Goal: Task Accomplishment & Management: Use online tool/utility

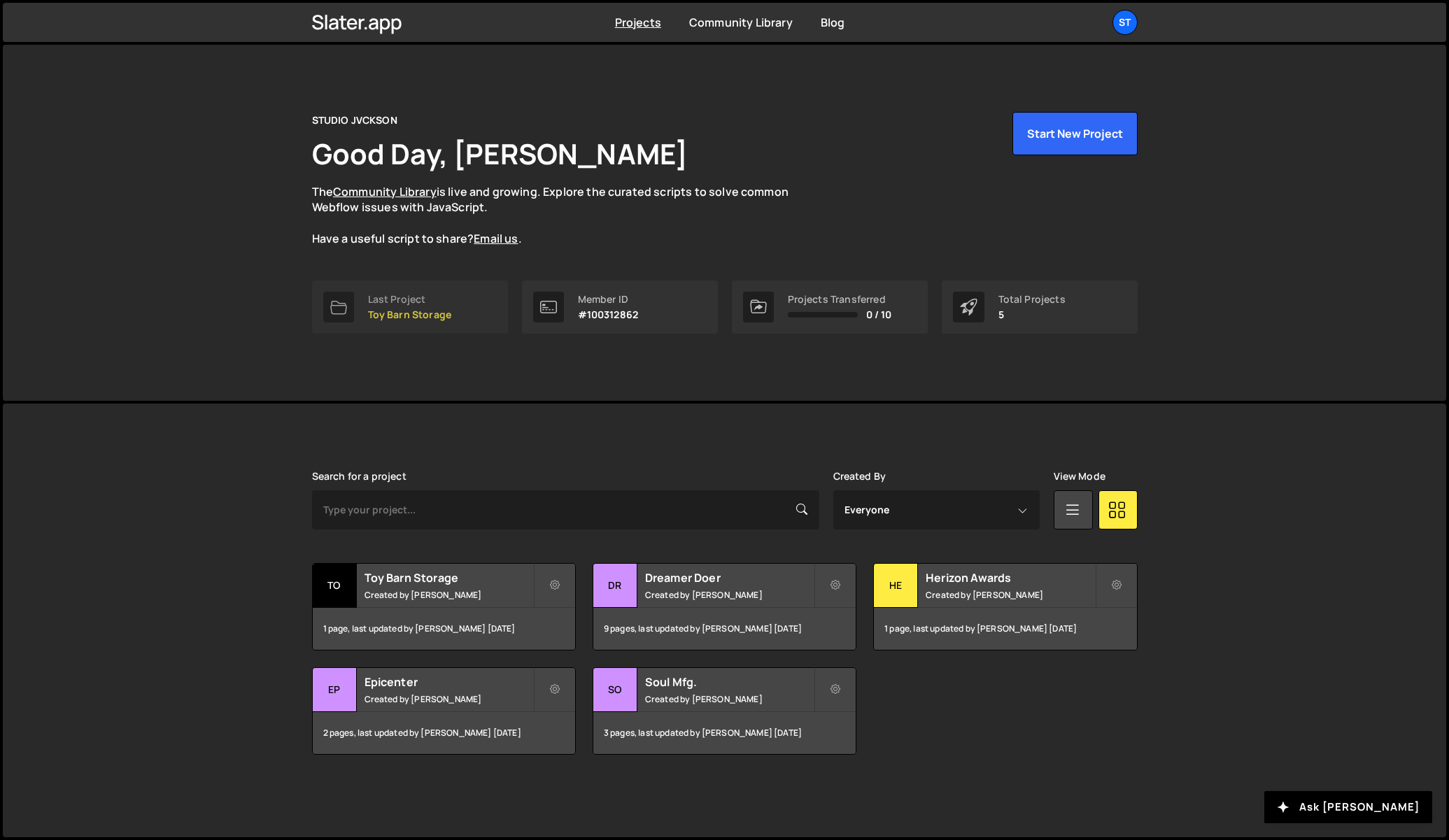
click at [405, 311] on p "Toy Barn Storage" at bounding box center [409, 315] width 84 height 11
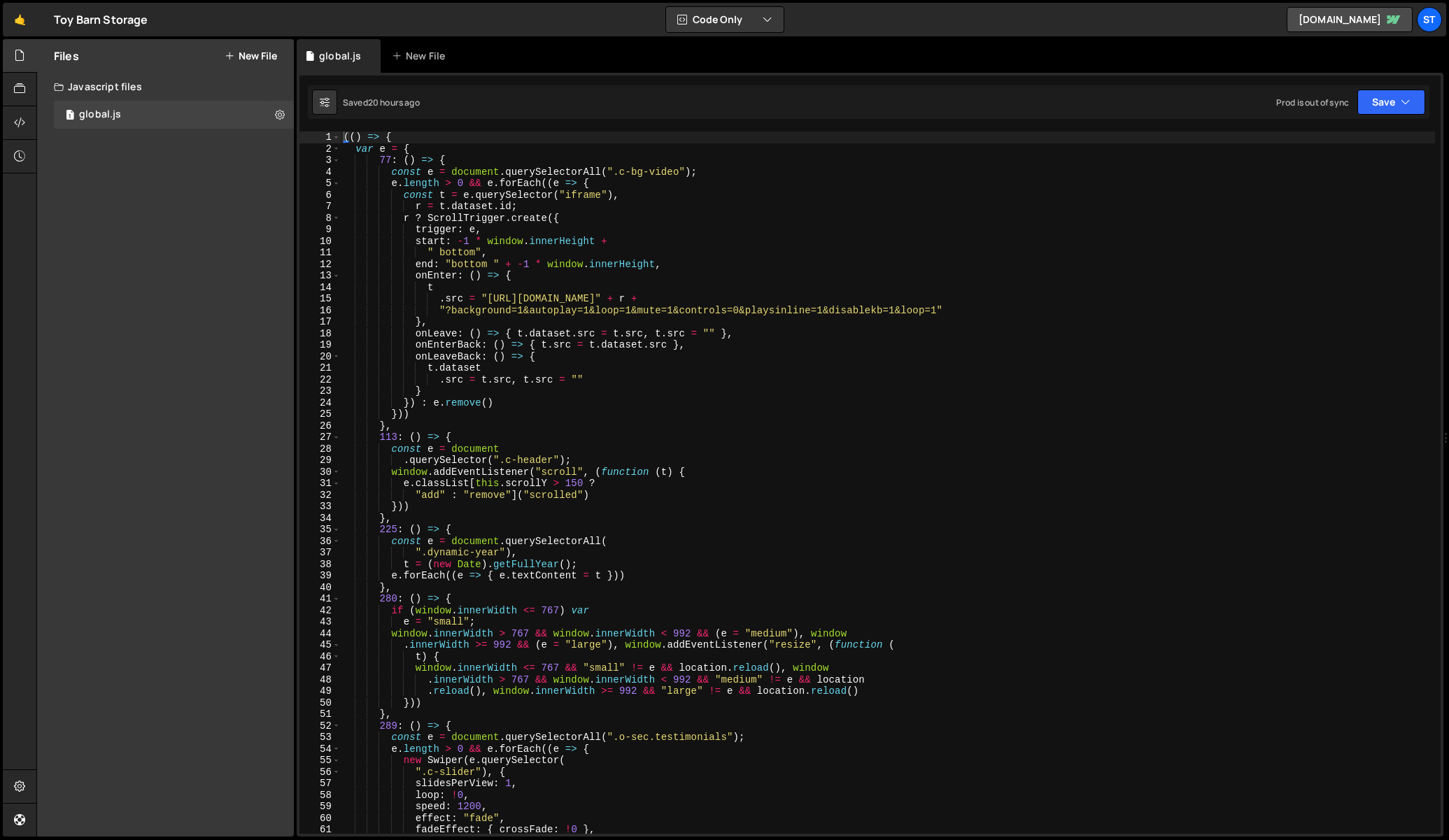
click at [505, 254] on div "(( ) => { var e = { 77 : ( ) => { const e = document . querySelectorAll ( ".c-b…" at bounding box center [888, 494] width 1095 height 726
type textarea "//# sourceMappingURL=[DOMAIN_NAME]"
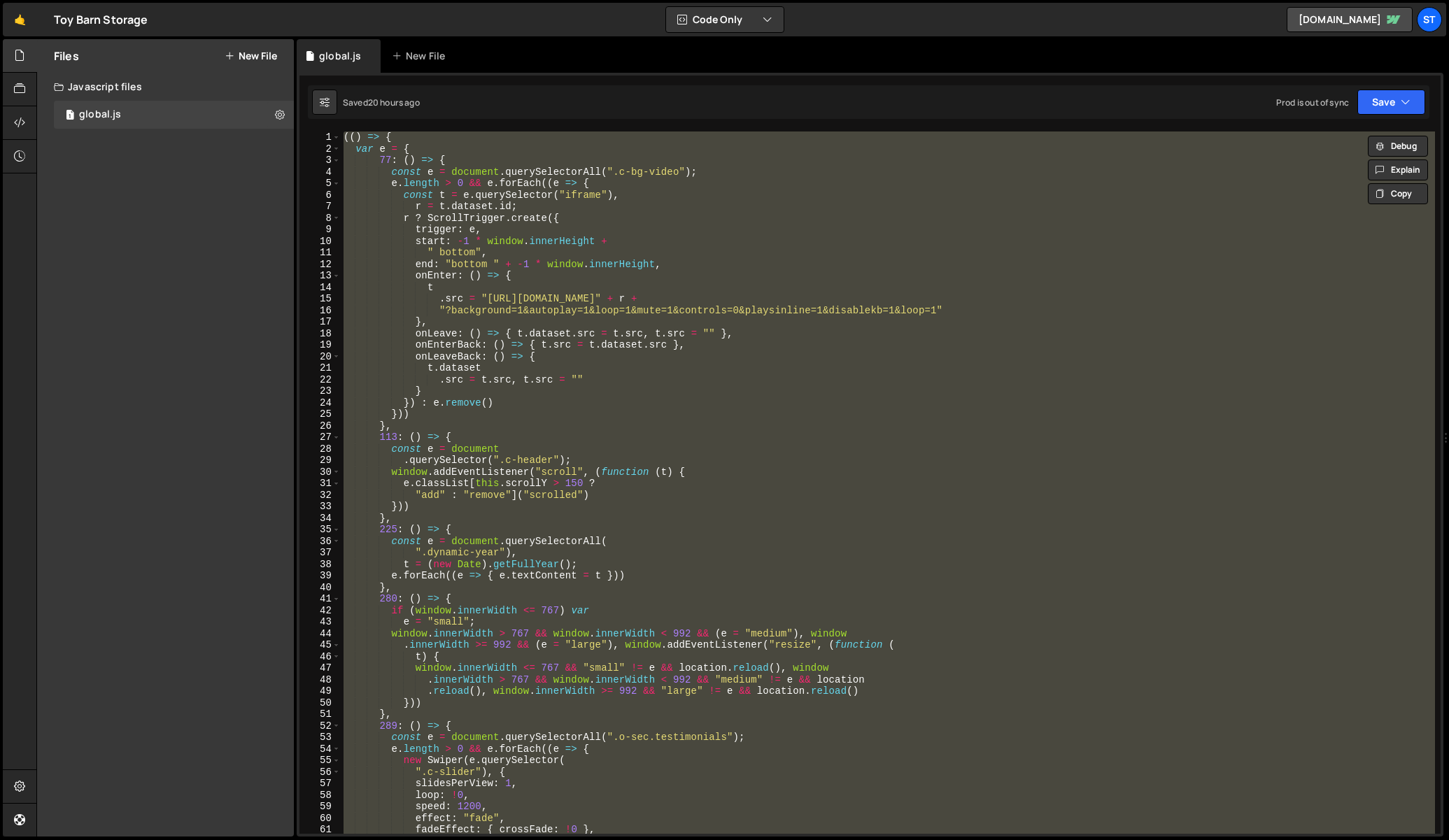
paste textarea
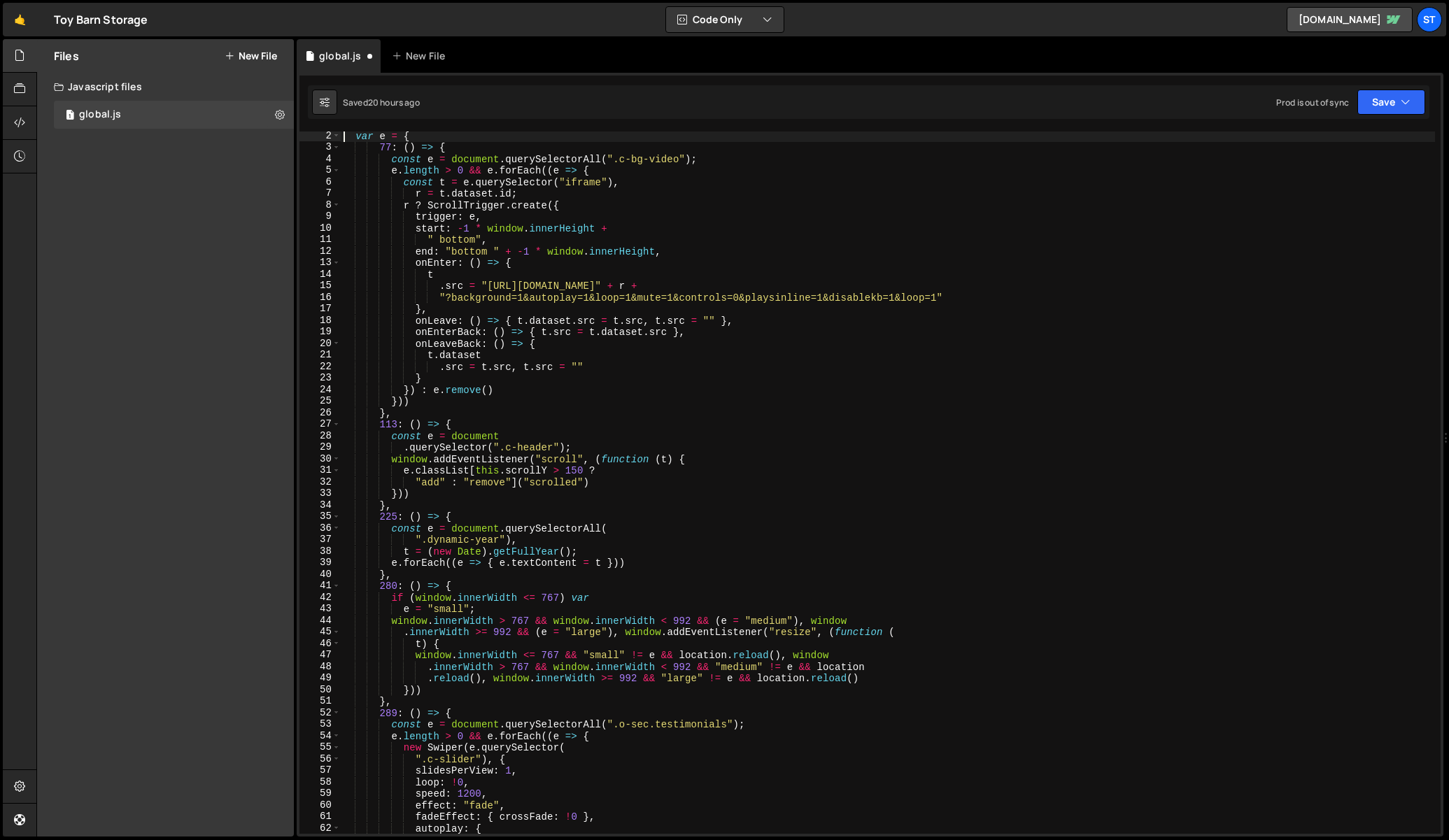
type textarea "var e = {"
